Goal: Information Seeking & Learning: Check status

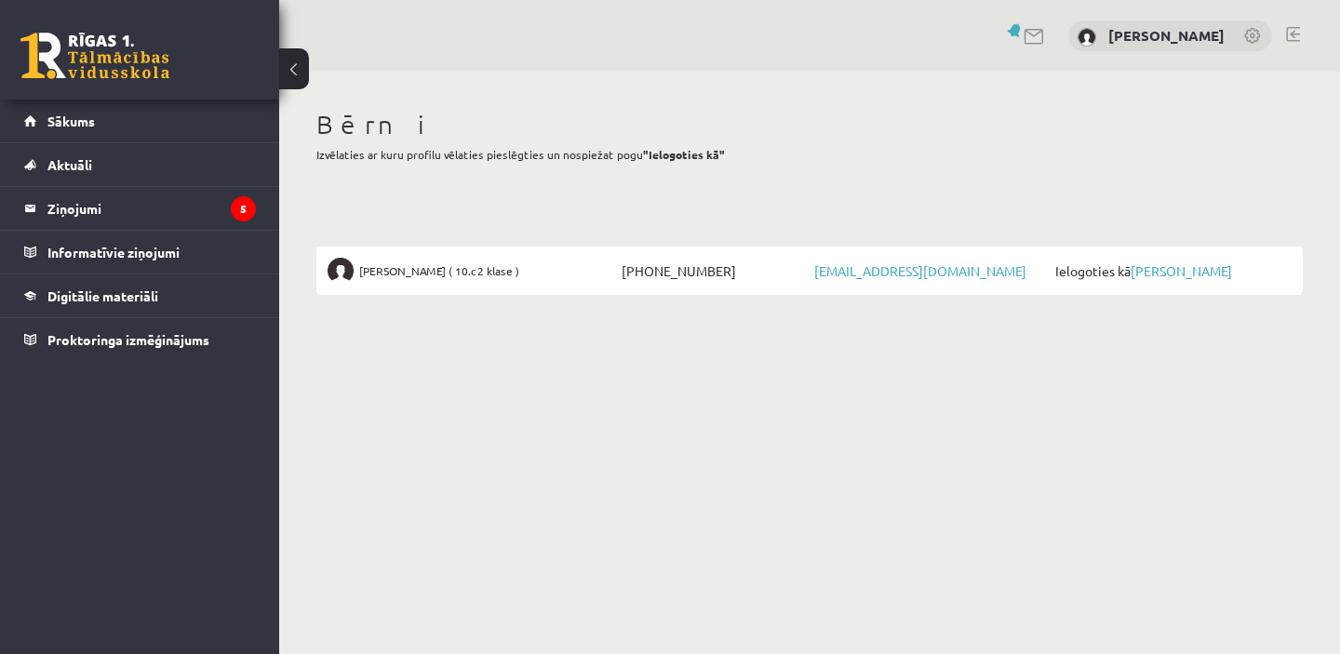
click at [1147, 277] on span "Ielogoties kā Aleksandrs Polibins" at bounding box center [1171, 271] width 241 height 26
click at [1163, 269] on link "[PERSON_NAME]" at bounding box center [1181, 270] width 101 height 17
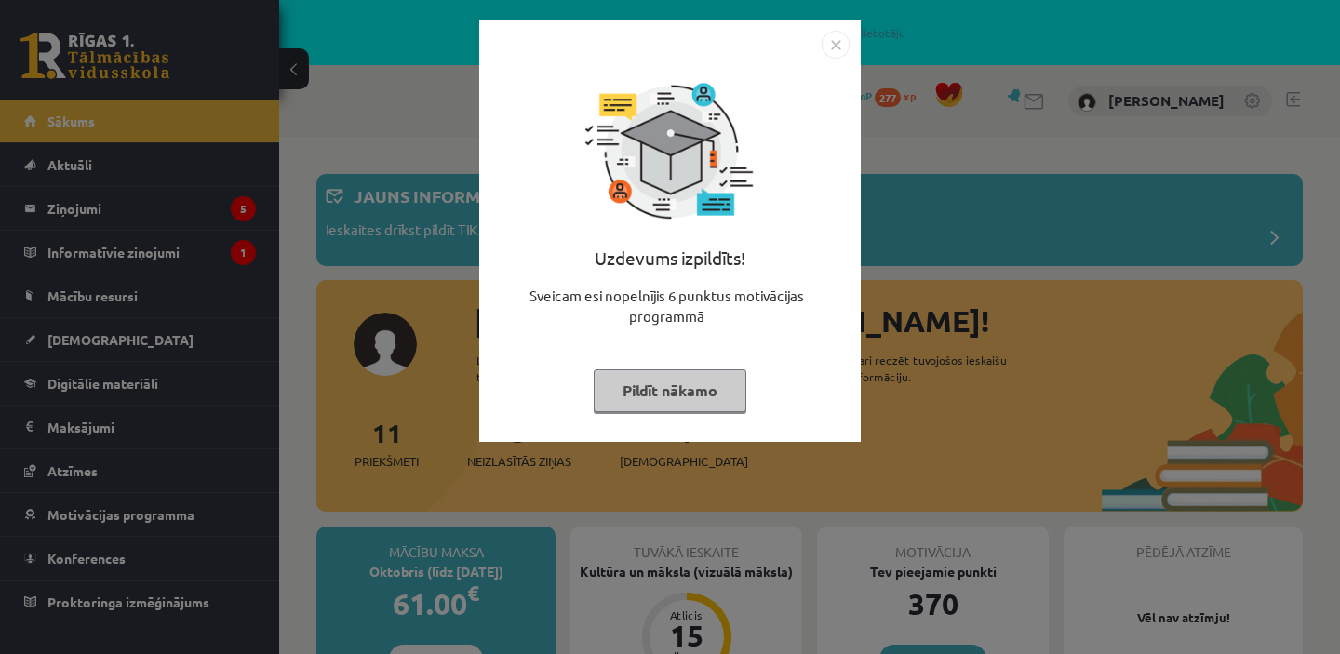
click at [710, 392] on button "Pildīt nākamo" at bounding box center [670, 390] width 153 height 43
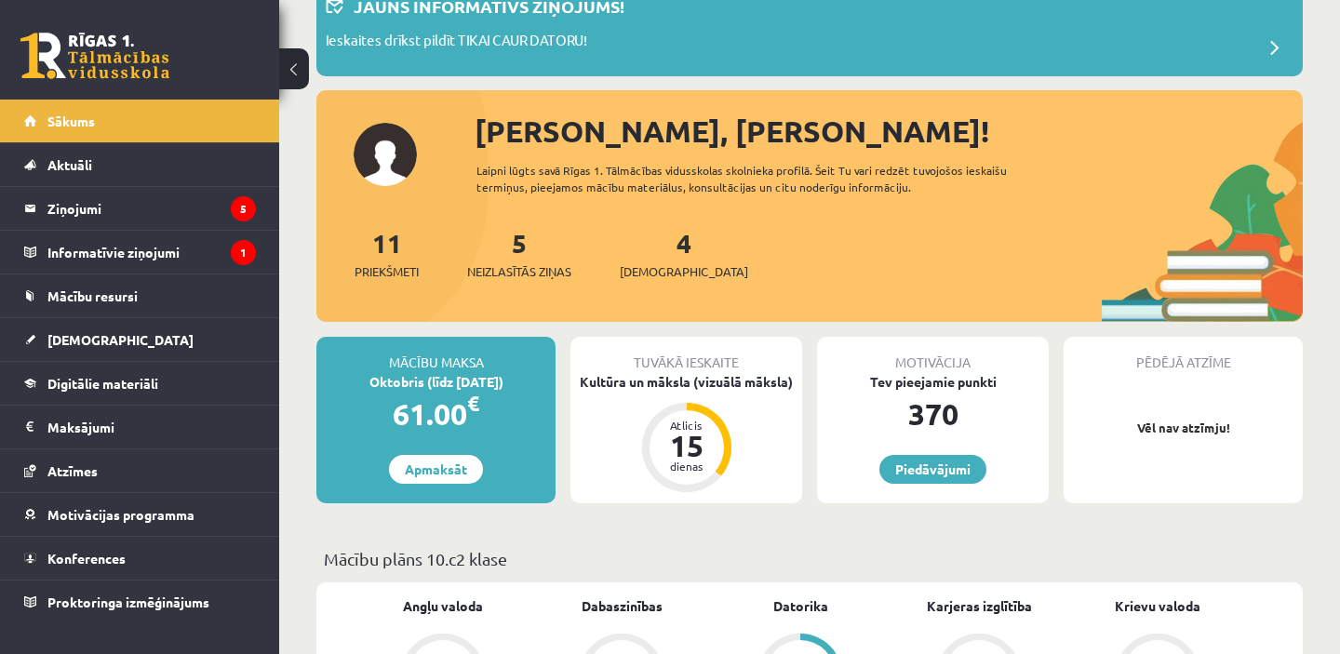
scroll to position [205, 0]
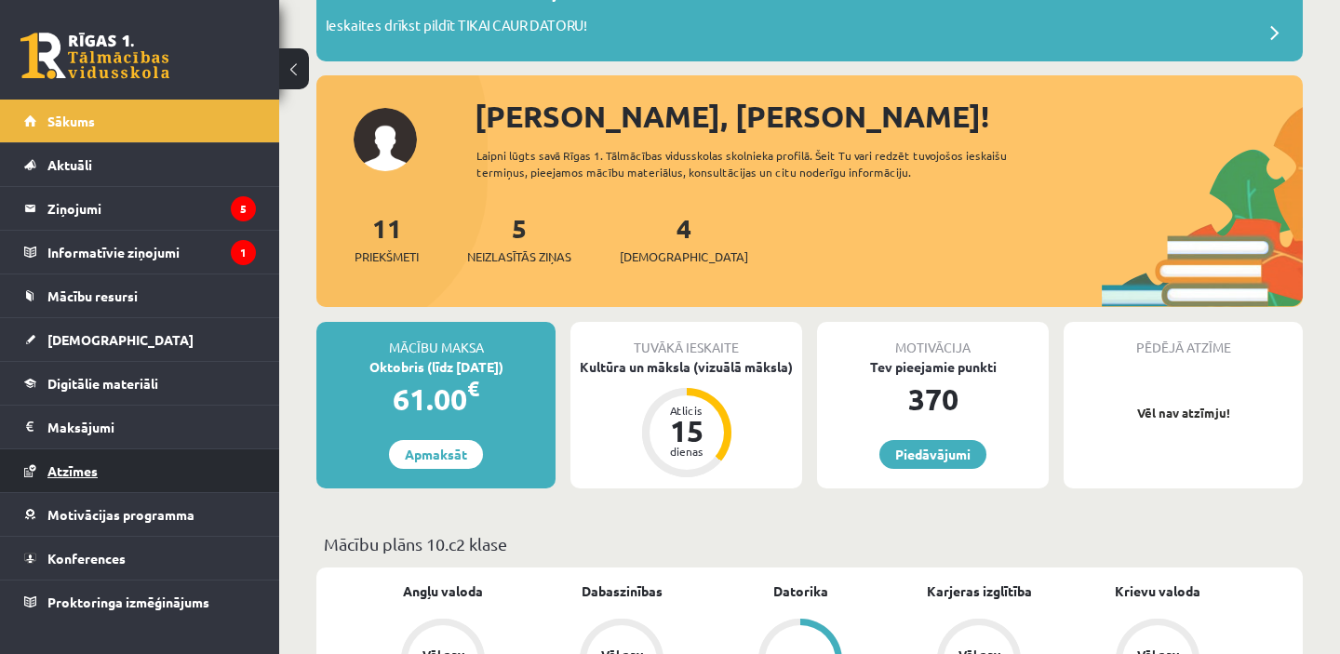
click at [114, 468] on link "Atzīmes" at bounding box center [140, 470] width 232 height 43
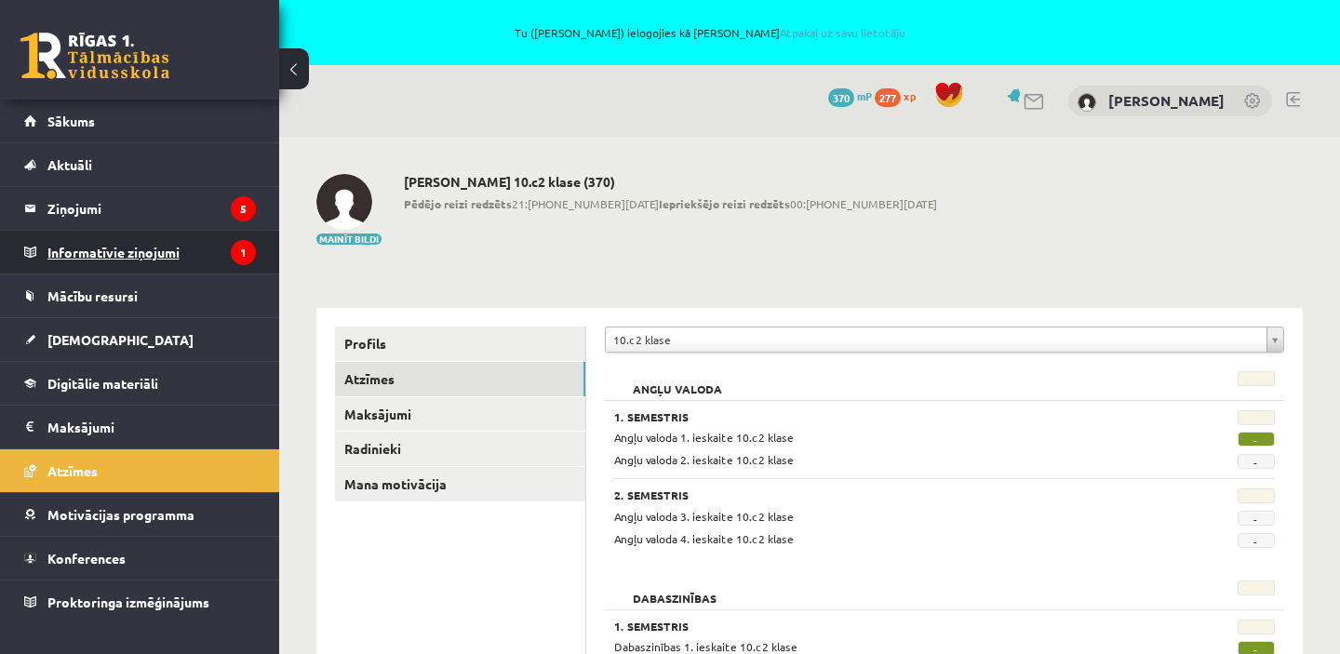
click at [169, 251] on legend "Informatīvie ziņojumi 1" at bounding box center [151, 252] width 208 height 43
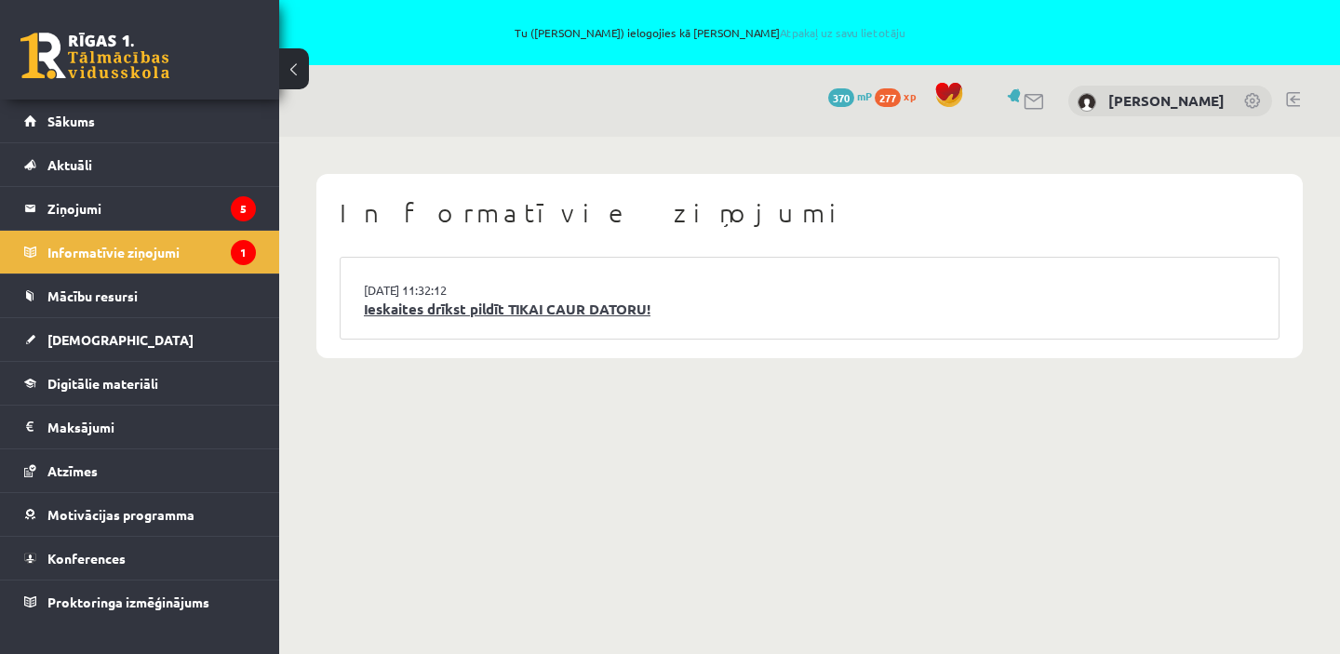
click at [399, 309] on link "Ieskaites drīkst pildīt TIKAI CAUR DATORU!" at bounding box center [810, 309] width 892 height 21
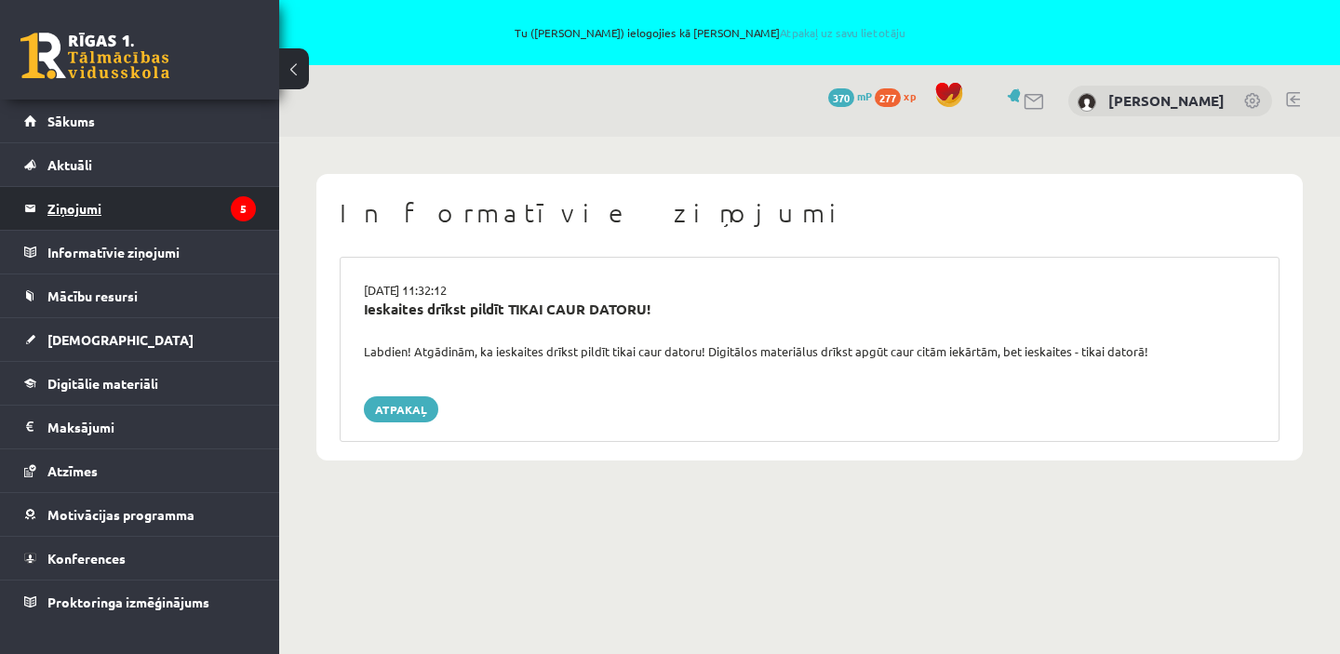
click at [174, 209] on legend "Ziņojumi 5" at bounding box center [151, 208] width 208 height 43
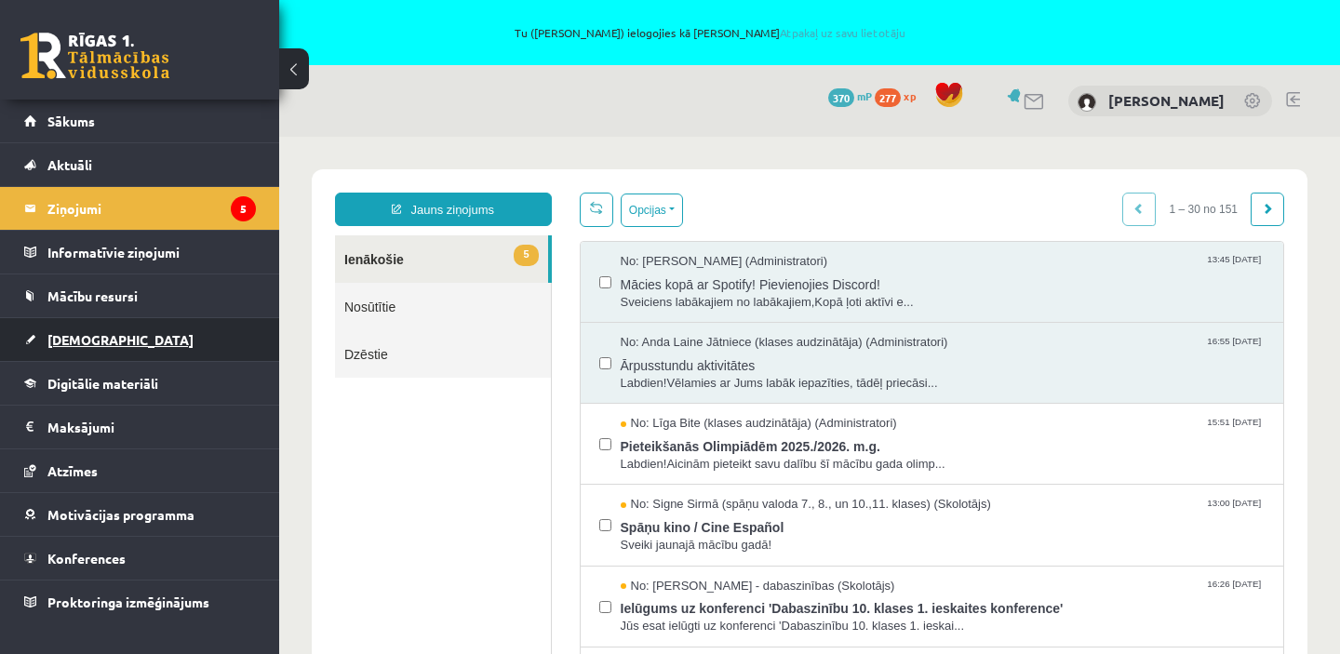
click at [73, 342] on span "[DEMOGRAPHIC_DATA]" at bounding box center [120, 339] width 146 height 17
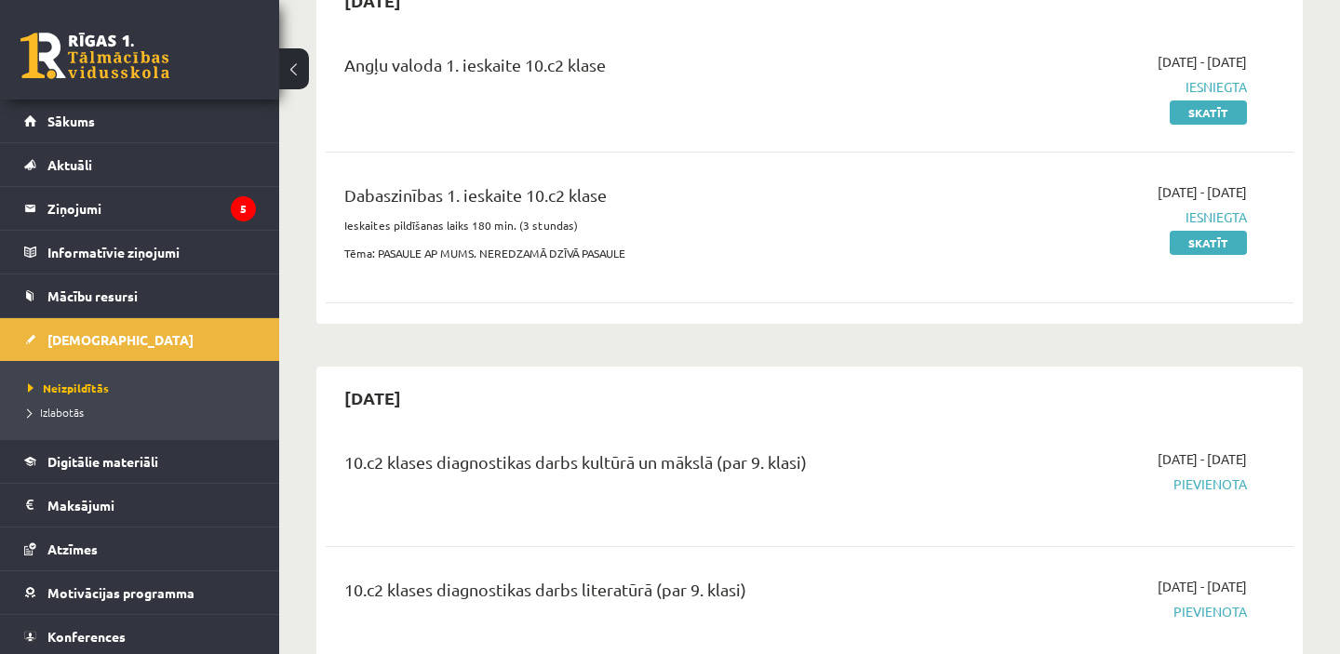
scroll to position [267, 0]
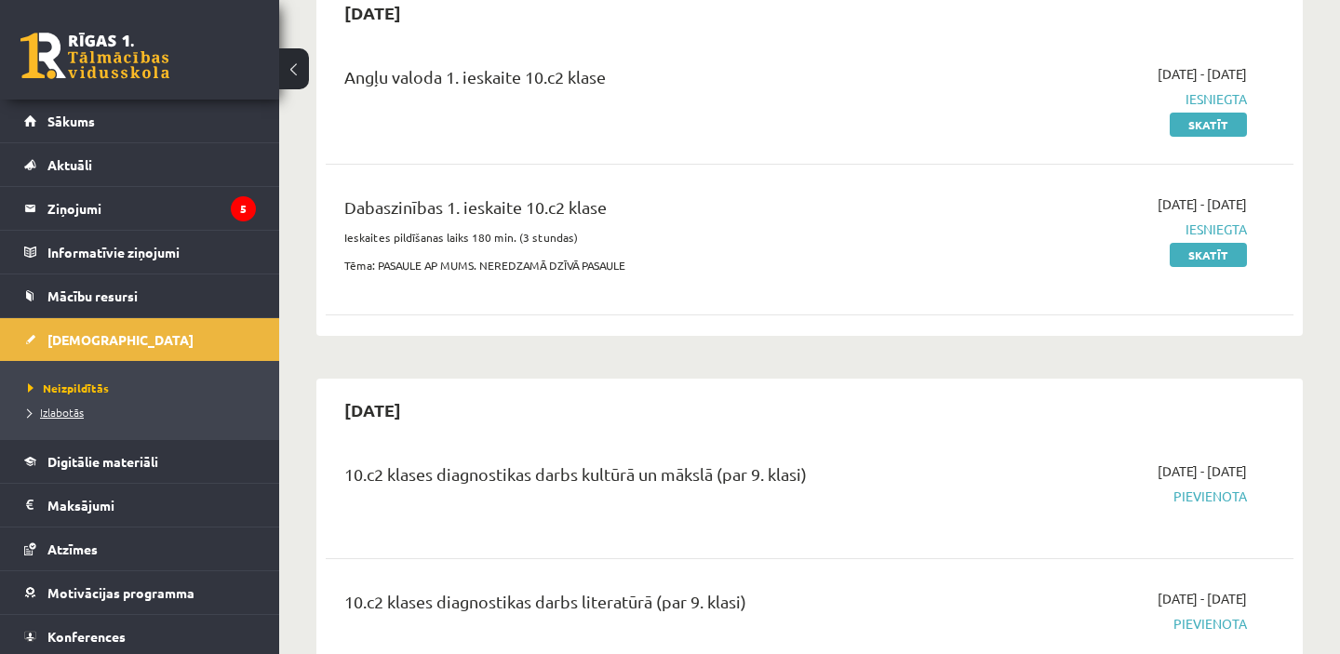
click at [54, 417] on span "Izlabotās" at bounding box center [56, 412] width 56 height 15
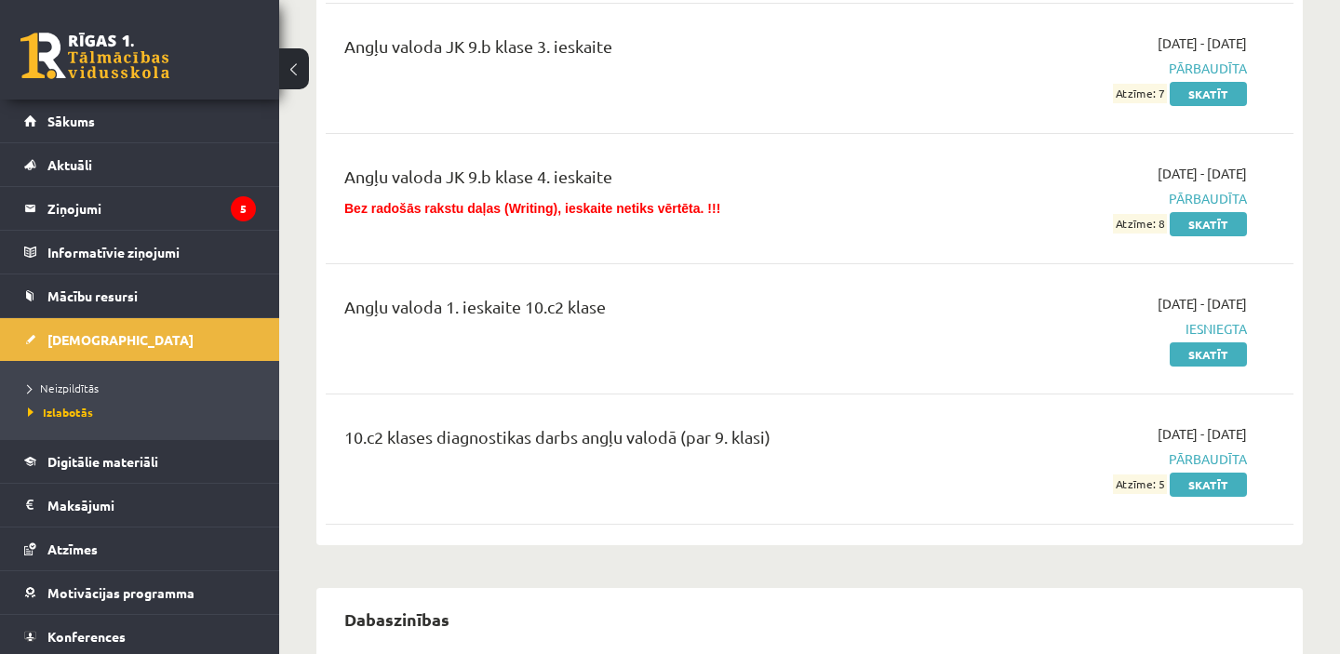
scroll to position [555, 0]
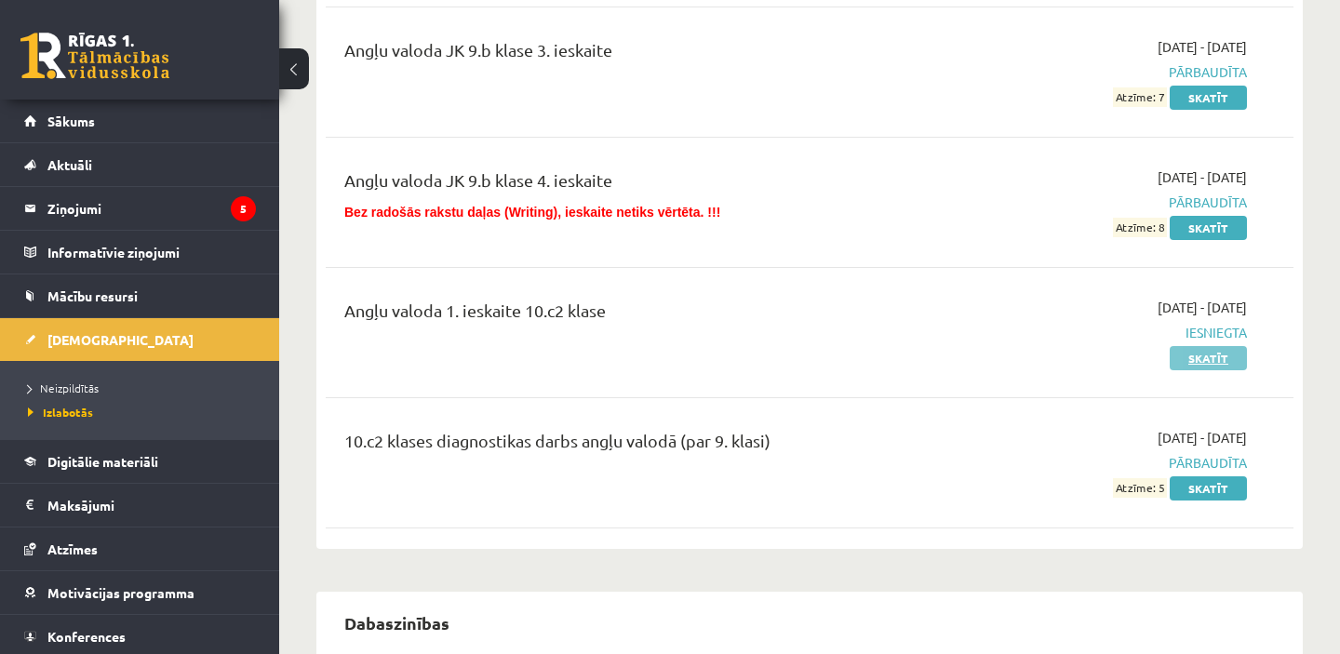
click at [1211, 360] on link "Skatīt" at bounding box center [1208, 358] width 77 height 24
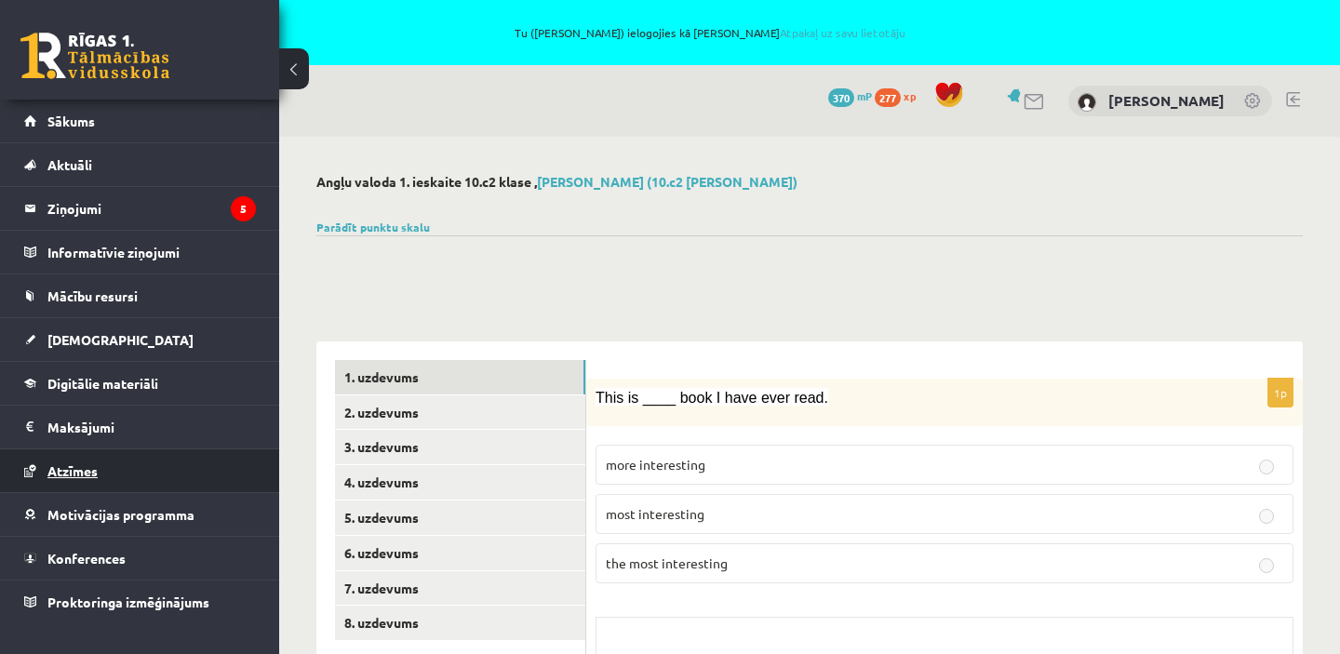
click at [122, 483] on link "Atzīmes" at bounding box center [140, 470] width 232 height 43
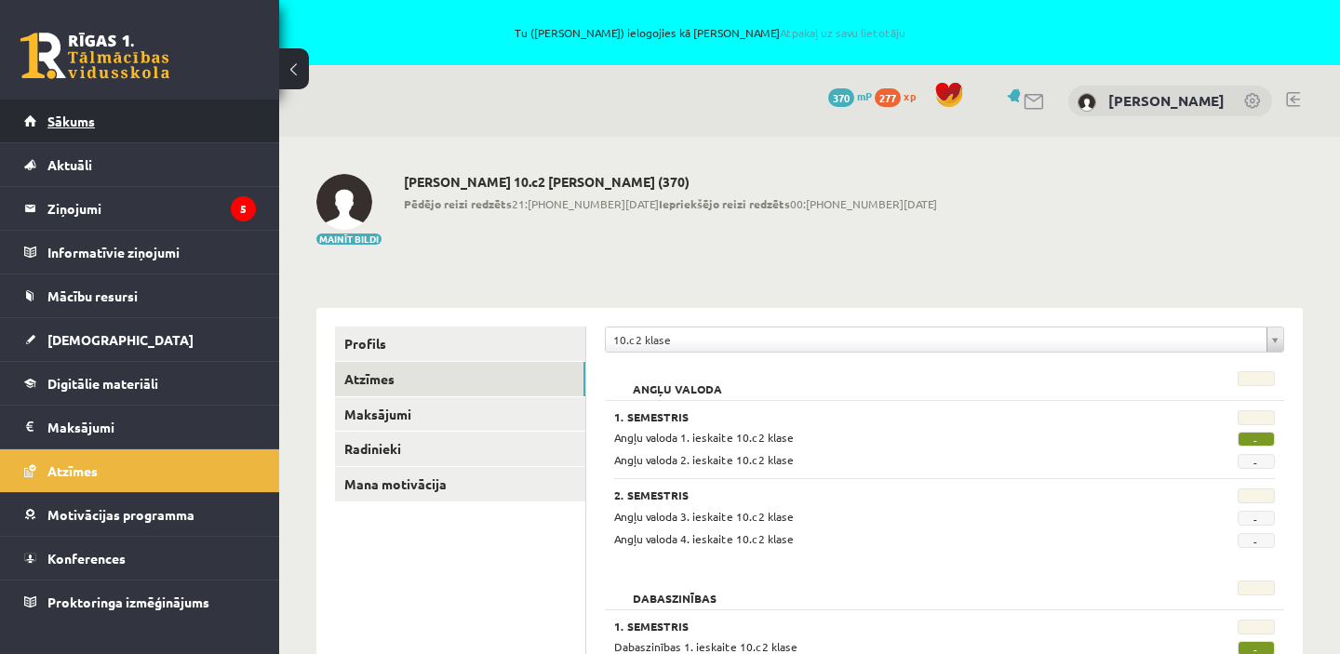
click at [45, 121] on link "Sākums" at bounding box center [140, 121] width 232 height 43
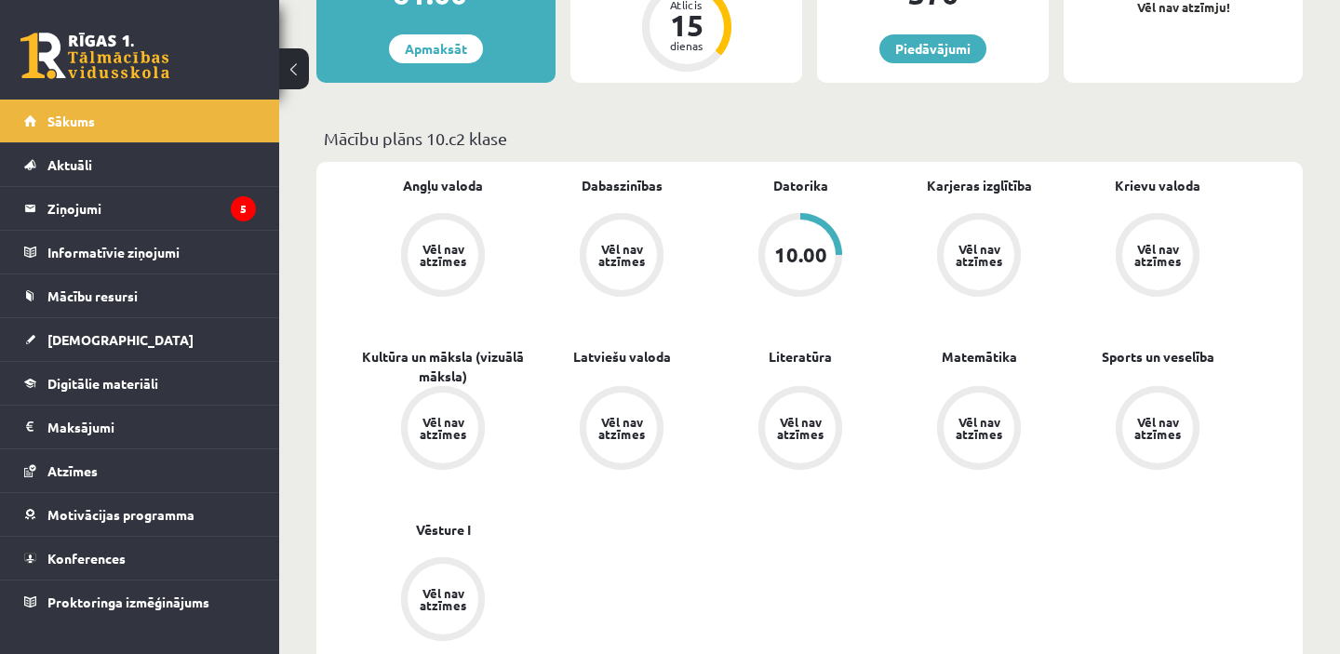
scroll to position [18, 0]
